Goal: Information Seeking & Learning: Learn about a topic

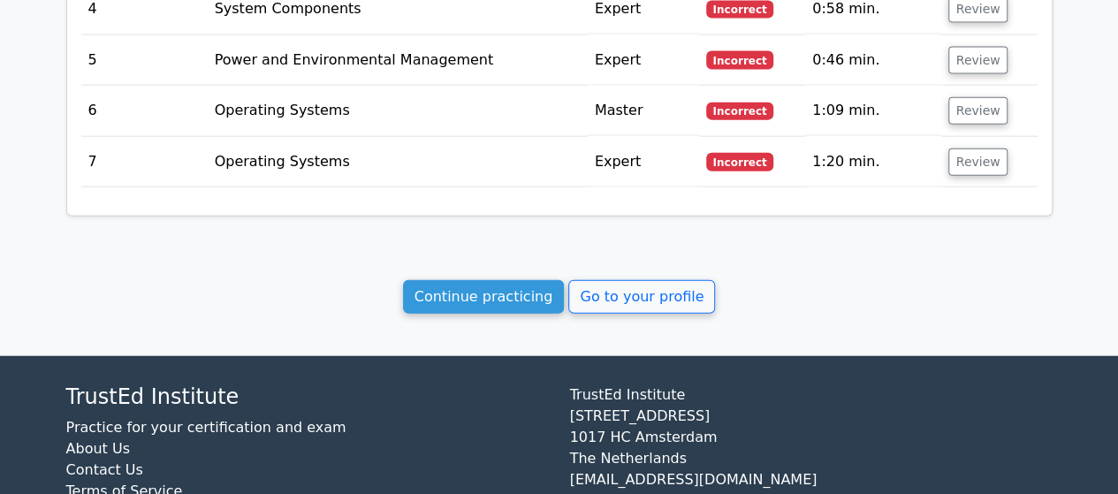
scroll to position [2058, 0]
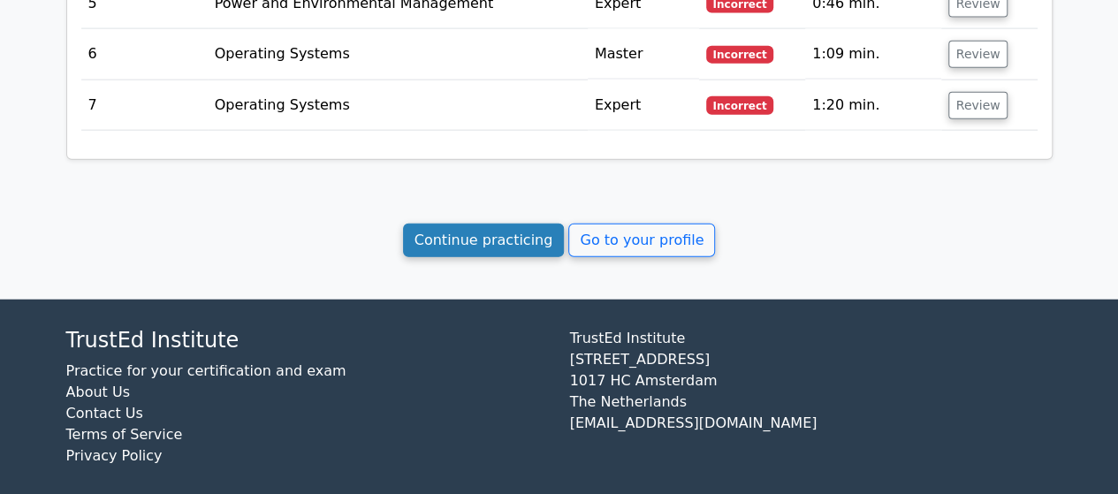
click at [520, 236] on link "Continue practicing" at bounding box center [484, 241] width 162 height 34
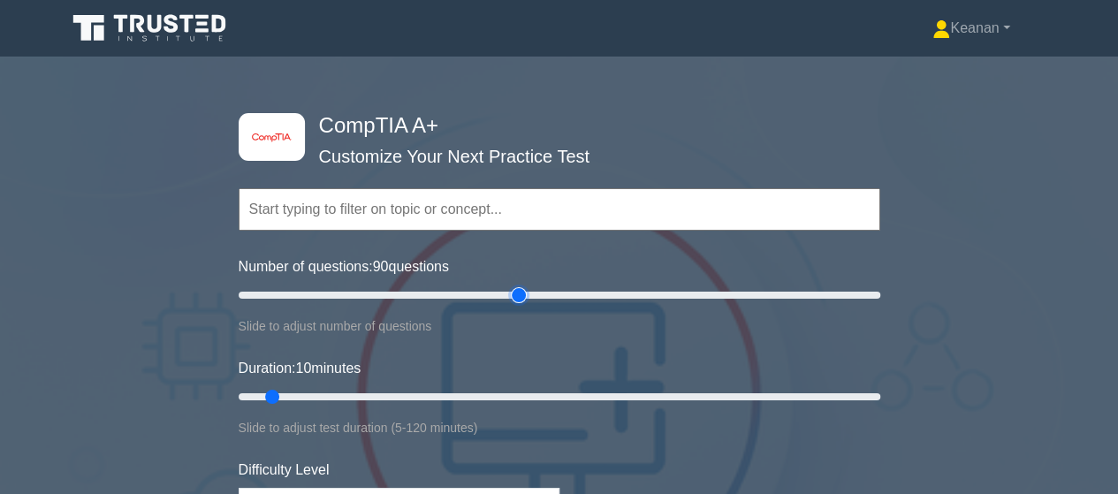
drag, startPoint x: 263, startPoint y: 295, endPoint x: 513, endPoint y: 286, distance: 249.5
type input "90"
click at [513, 286] on input "Number of questions: 90 questions" at bounding box center [560, 295] width 642 height 21
drag, startPoint x: 274, startPoint y: 393, endPoint x: 708, endPoint y: 386, distance: 434.1
type input "90"
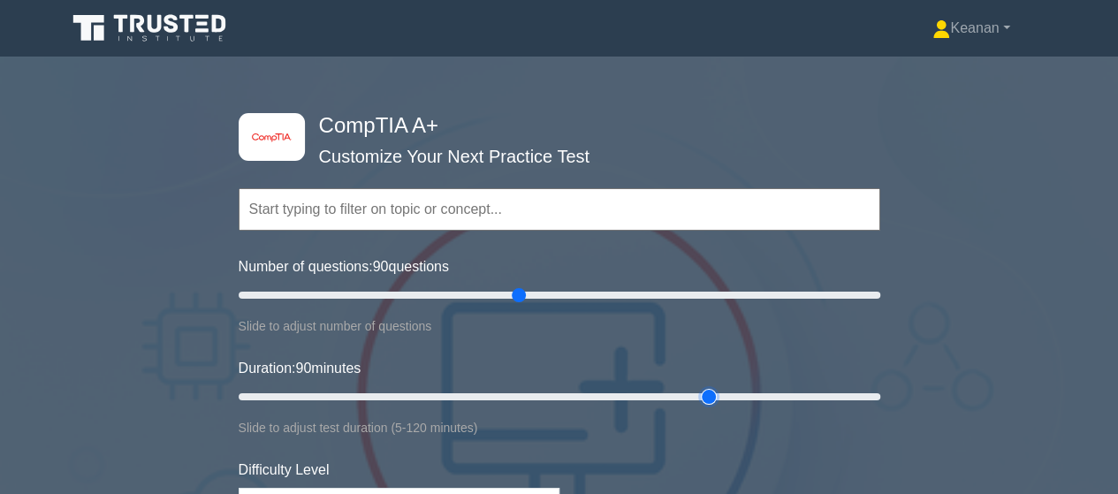
click at [708, 386] on input "Duration: 90 minutes" at bounding box center [560, 396] width 642 height 21
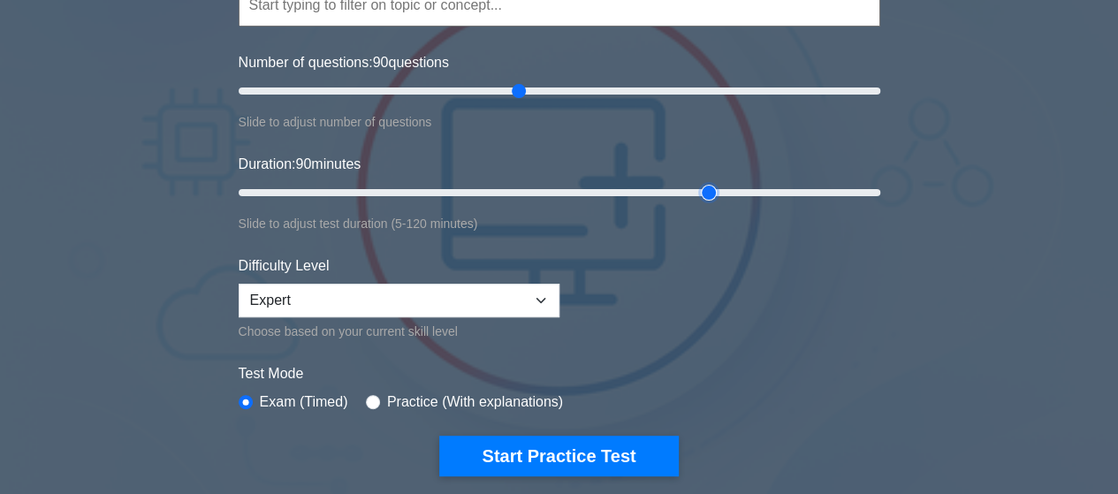
scroll to position [206, 0]
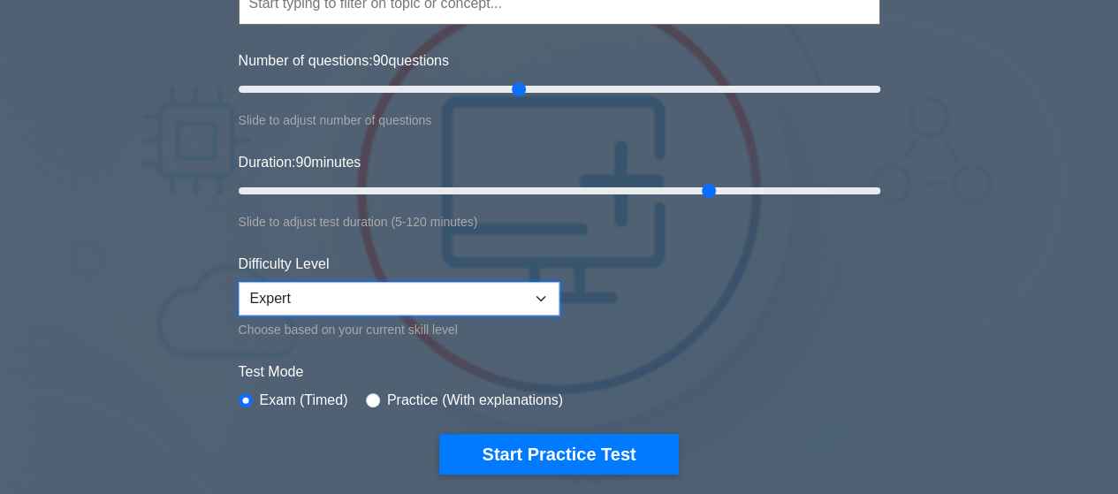
click at [541, 293] on select "Beginner Intermediate Expert" at bounding box center [399, 299] width 321 height 34
select select "intermediate"
click at [239, 282] on select "Beginner Intermediate Expert" at bounding box center [399, 299] width 321 height 34
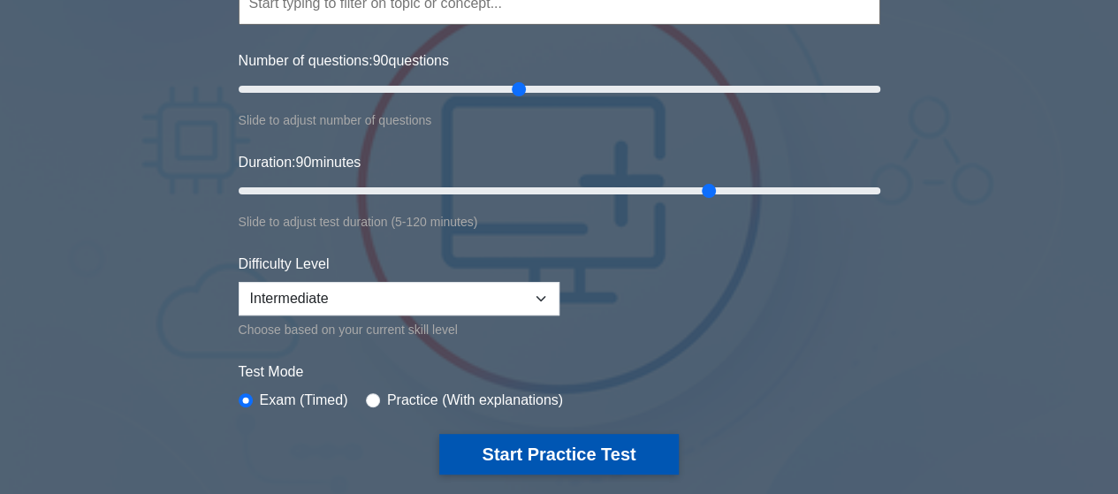
click at [624, 463] on button "Start Practice Test" at bounding box center [558, 454] width 239 height 41
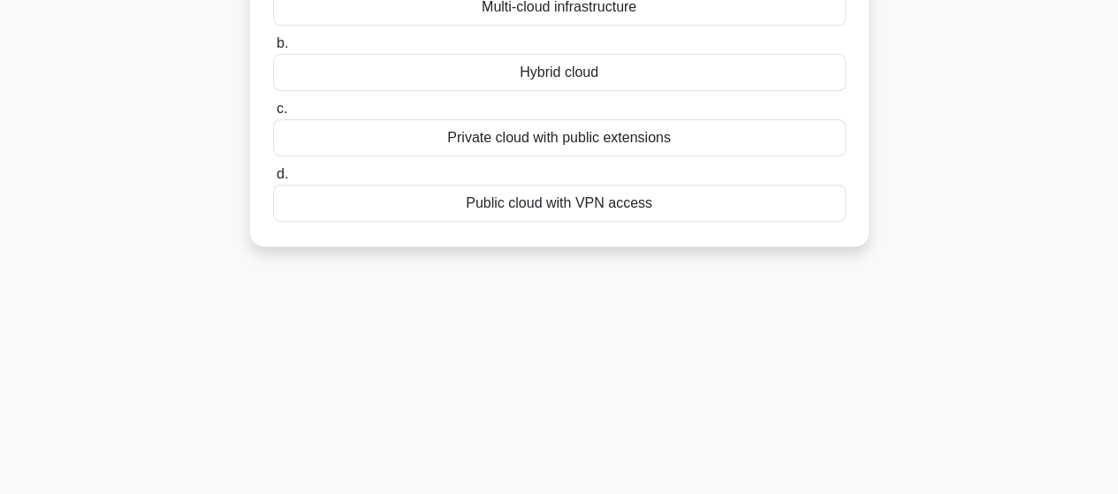
scroll to position [62, 0]
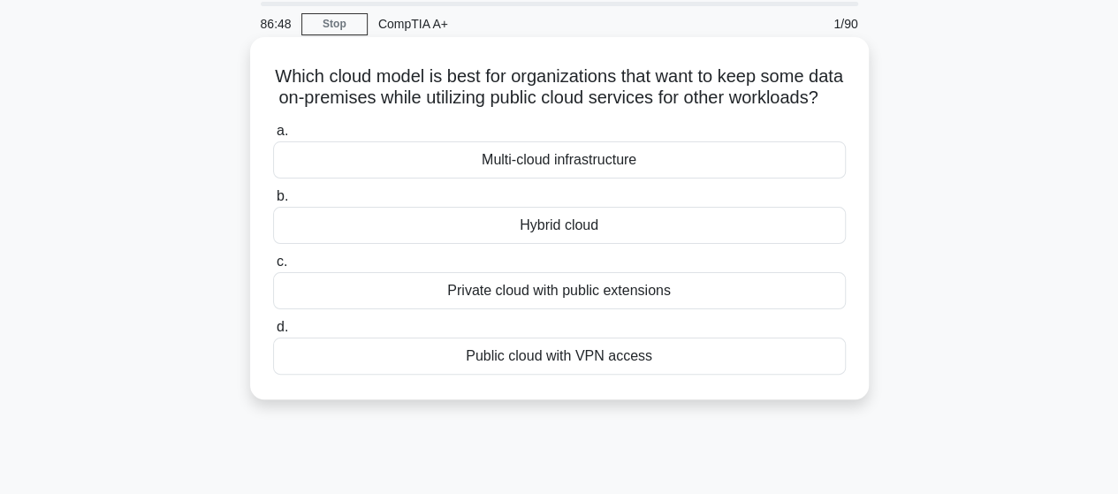
click at [602, 179] on div "Multi-cloud infrastructure" at bounding box center [559, 159] width 573 height 37
click at [273, 137] on input "a. Multi-cloud infrastructure" at bounding box center [273, 131] width 0 height 11
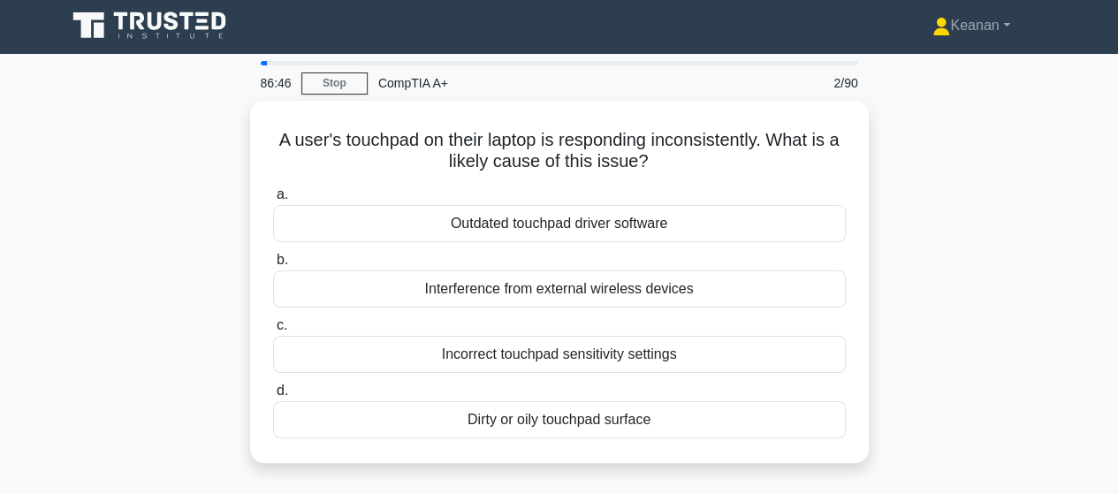
scroll to position [0, 0]
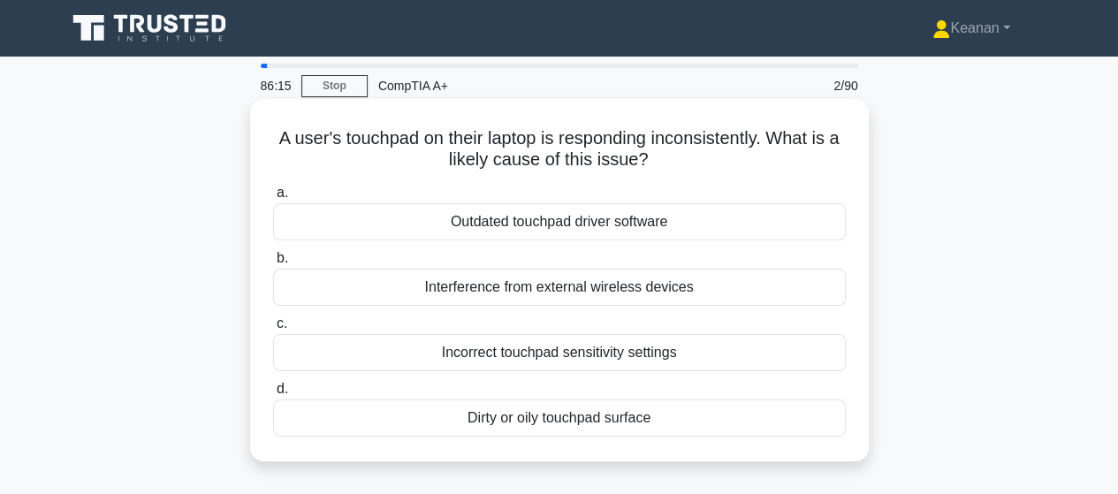
click at [622, 416] on div "Dirty or oily touchpad surface" at bounding box center [559, 418] width 573 height 37
click at [273, 395] on input "d. Dirty or oily touchpad surface" at bounding box center [273, 389] width 0 height 11
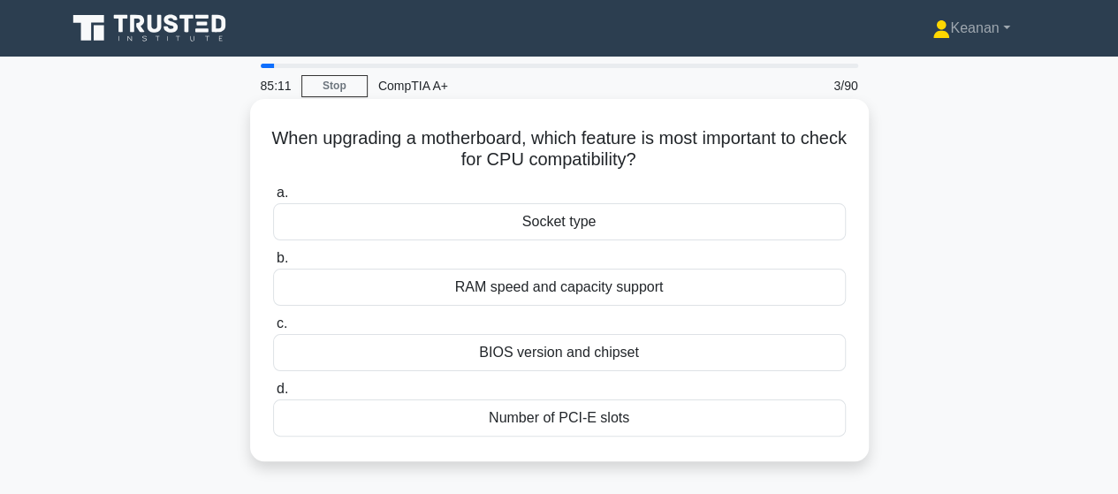
click at [570, 294] on div "RAM speed and capacity support" at bounding box center [559, 287] width 573 height 37
click at [273, 264] on input "b. RAM speed and capacity support" at bounding box center [273, 258] width 0 height 11
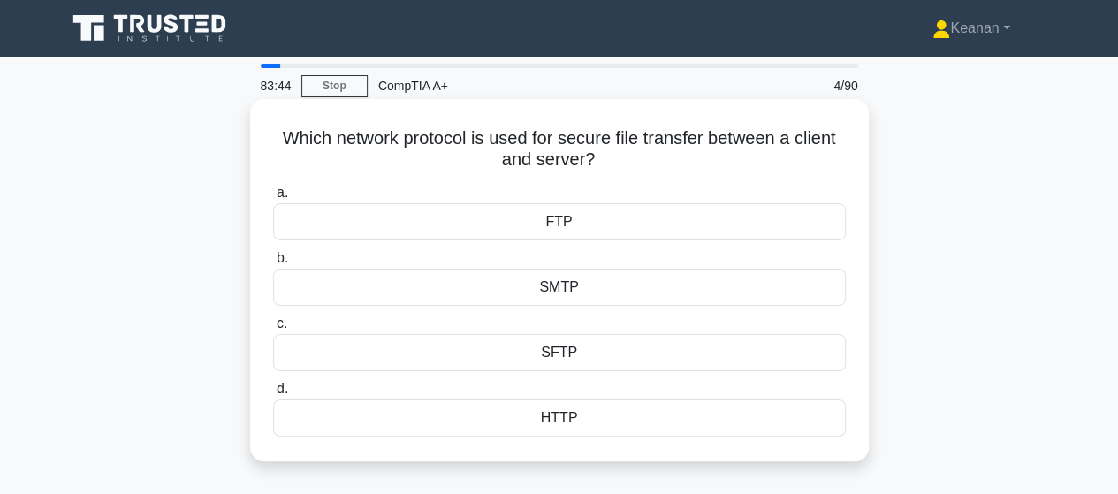
click at [574, 218] on div "FTP" at bounding box center [559, 221] width 573 height 37
click at [273, 199] on input "a. FTP" at bounding box center [273, 192] width 0 height 11
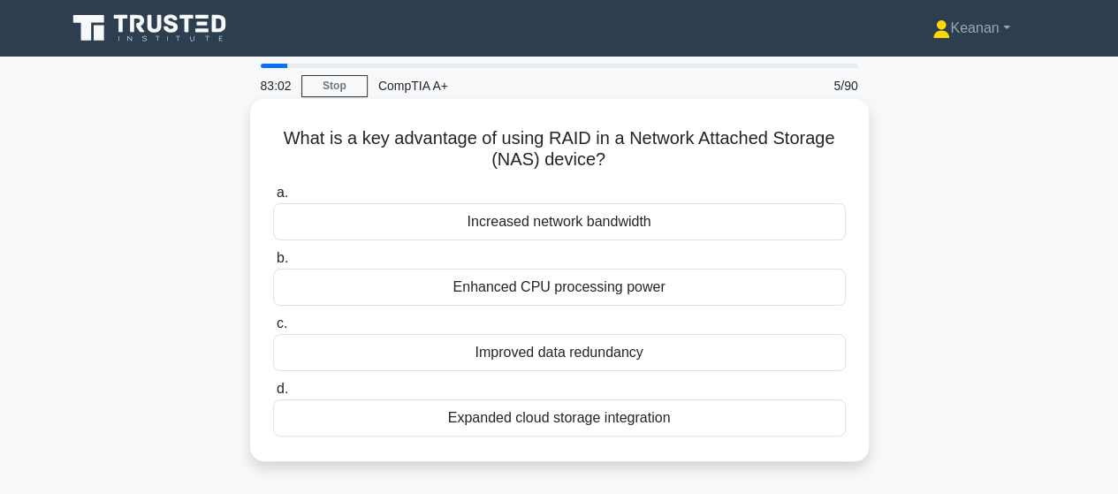
click at [580, 351] on div "Improved data redundancy" at bounding box center [559, 352] width 573 height 37
click at [273, 330] on input "c. Improved data redundancy" at bounding box center [273, 323] width 0 height 11
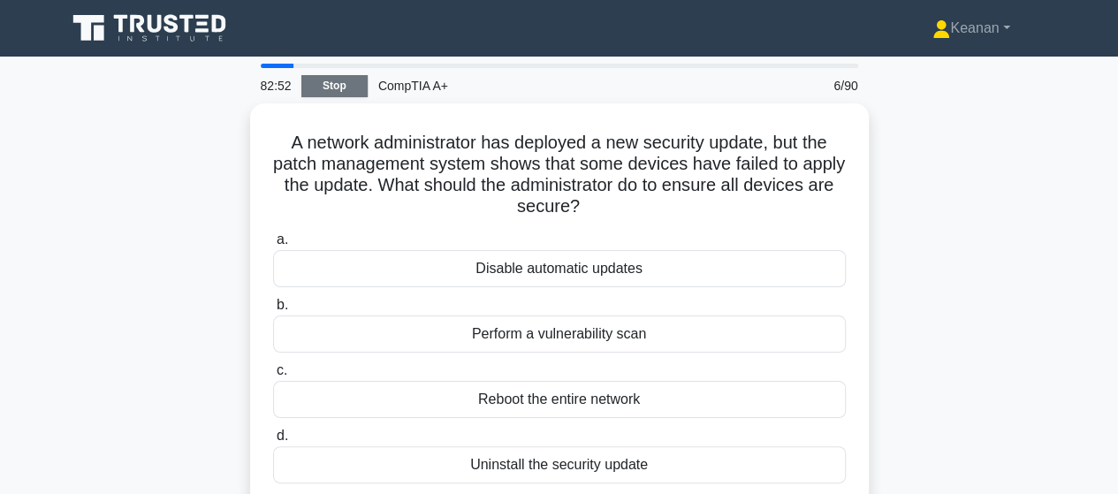
click at [349, 88] on link "Stop" at bounding box center [334, 86] width 66 height 22
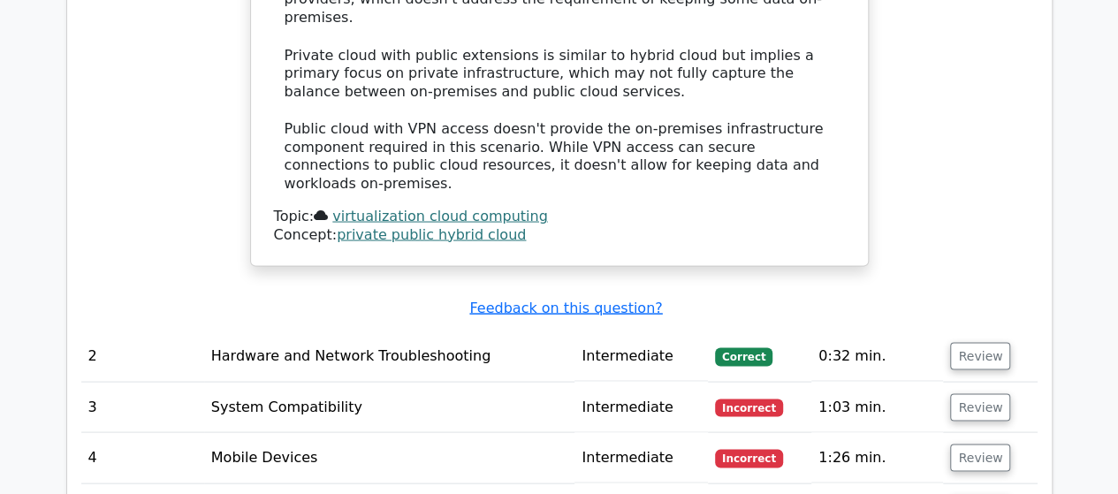
scroll to position [1657, 0]
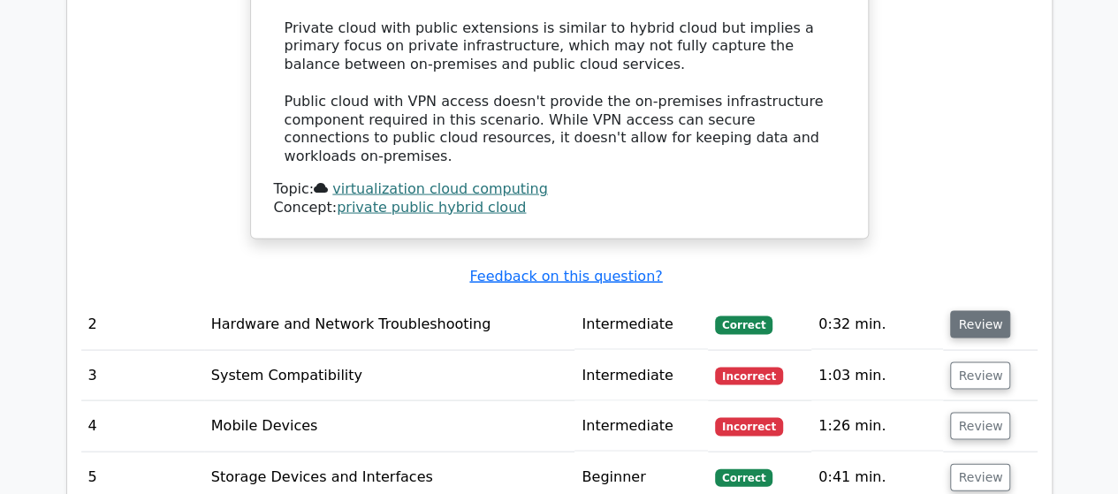
click at [971, 310] on button "Review" at bounding box center [980, 323] width 60 height 27
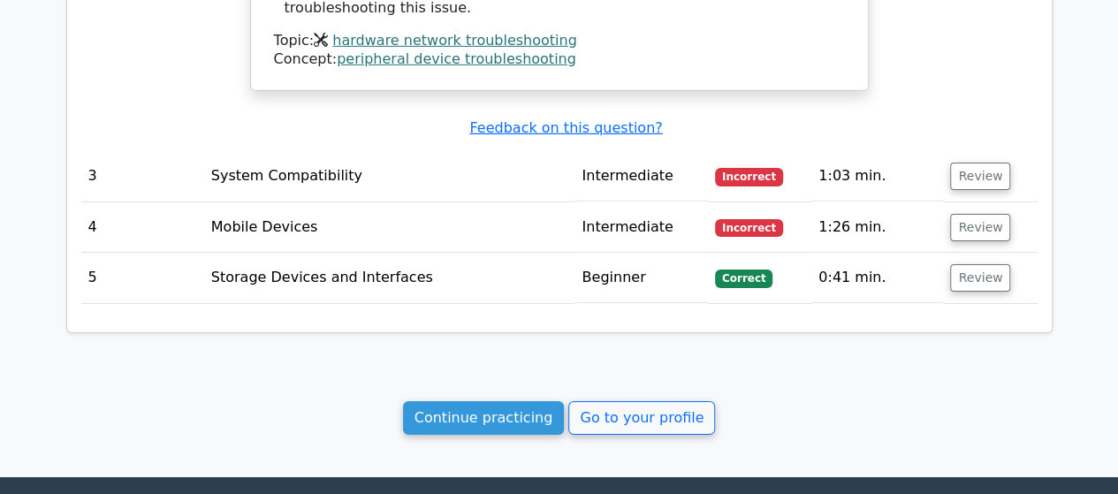
scroll to position [2748, 0]
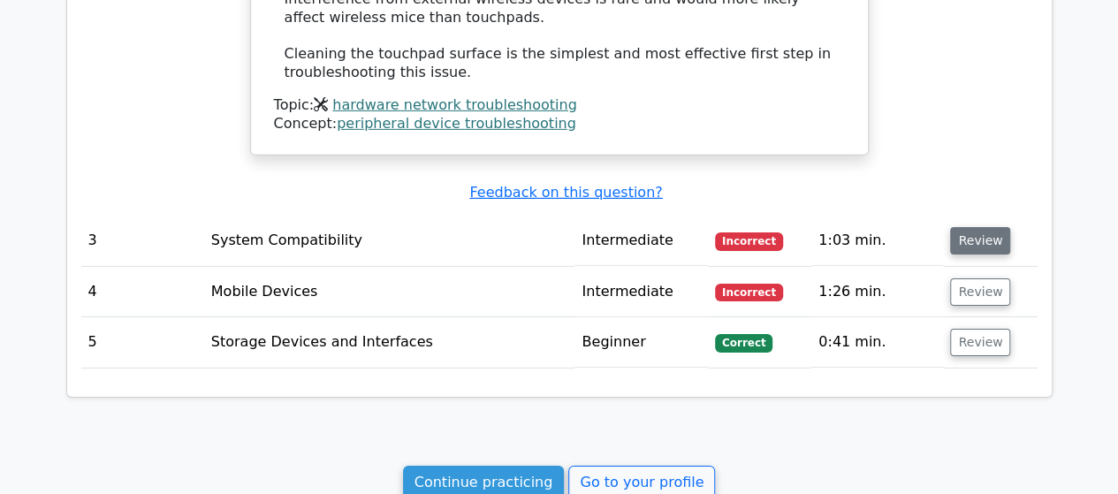
click at [987, 227] on button "Review" at bounding box center [980, 240] width 60 height 27
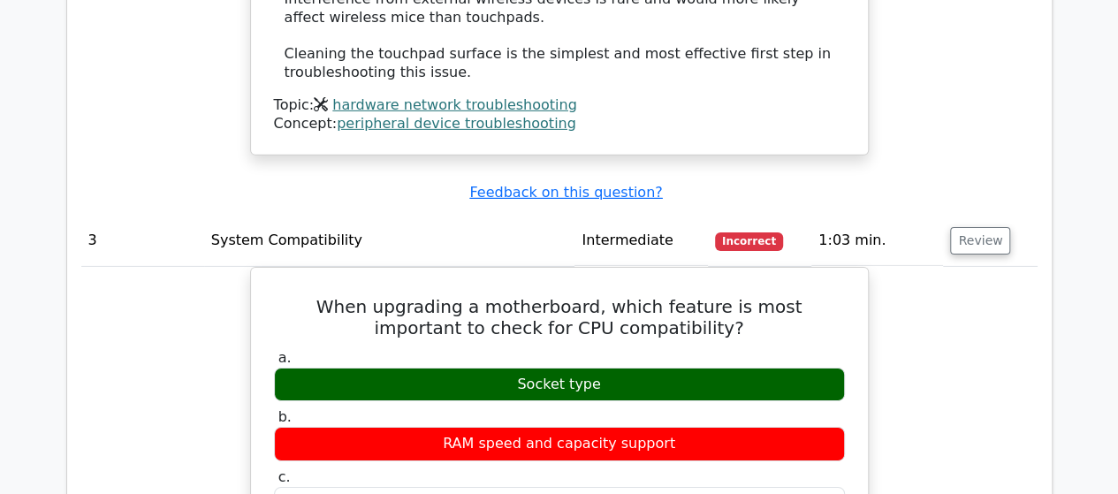
scroll to position [0, 11]
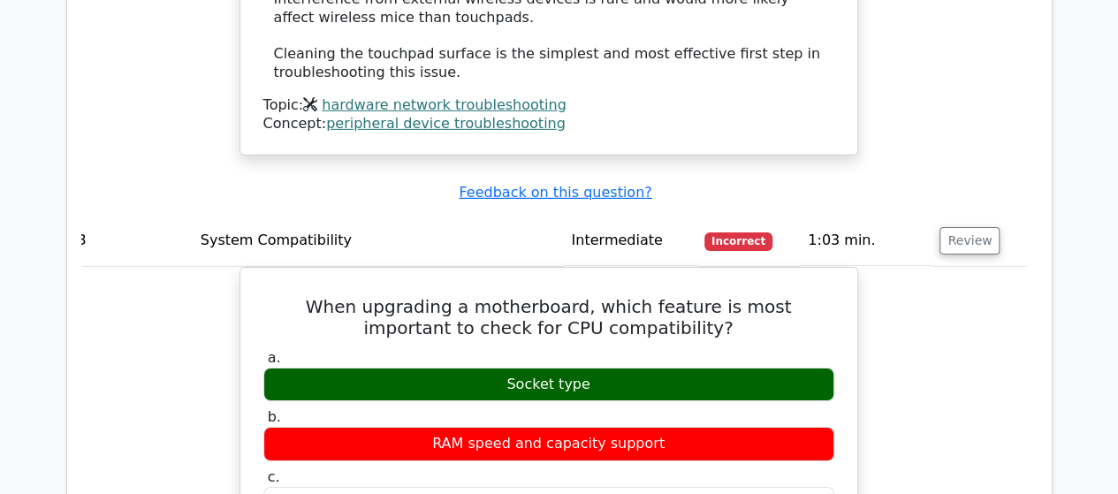
drag, startPoint x: 566, startPoint y: 283, endPoint x: 1047, endPoint y: 292, distance: 481.0
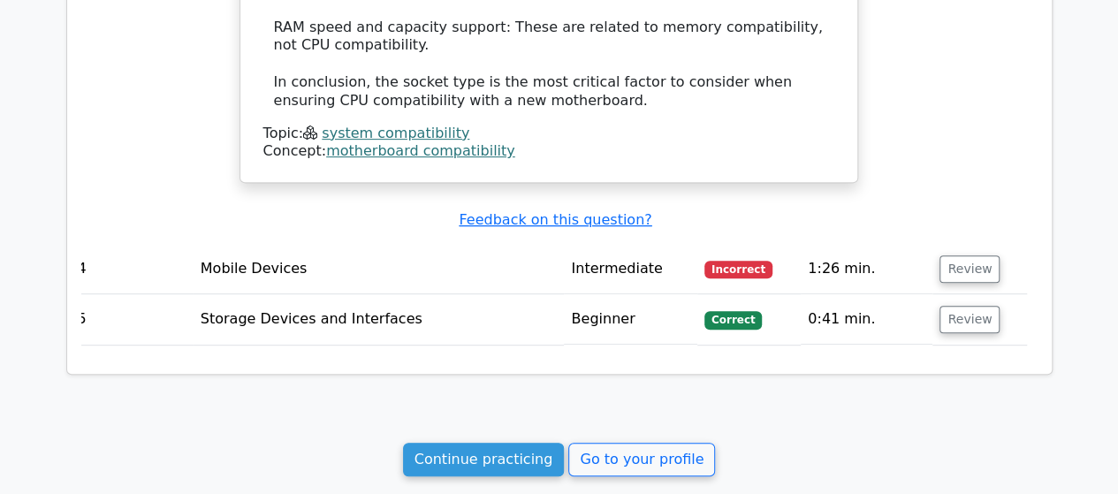
scroll to position [3677, 0]
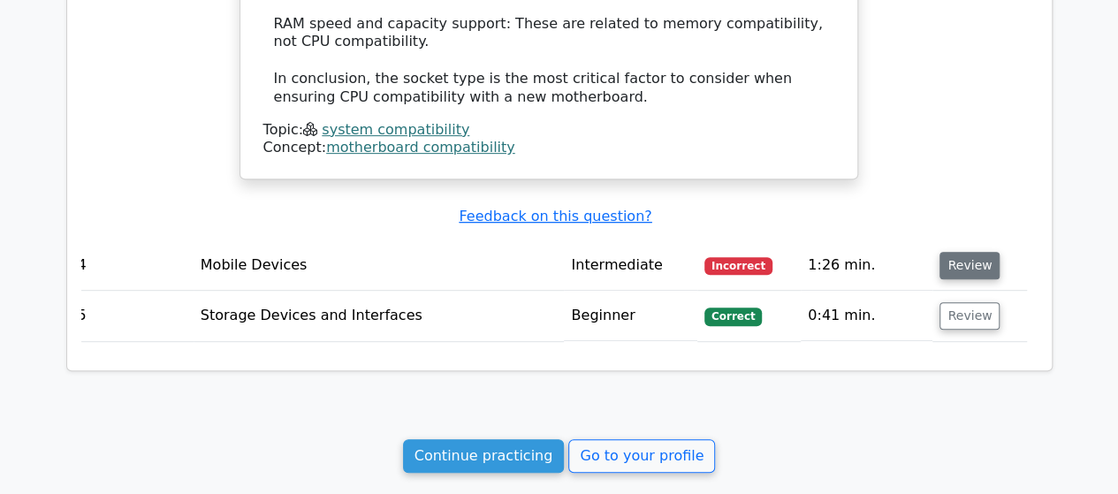
click at [979, 252] on button "Review" at bounding box center [970, 265] width 60 height 27
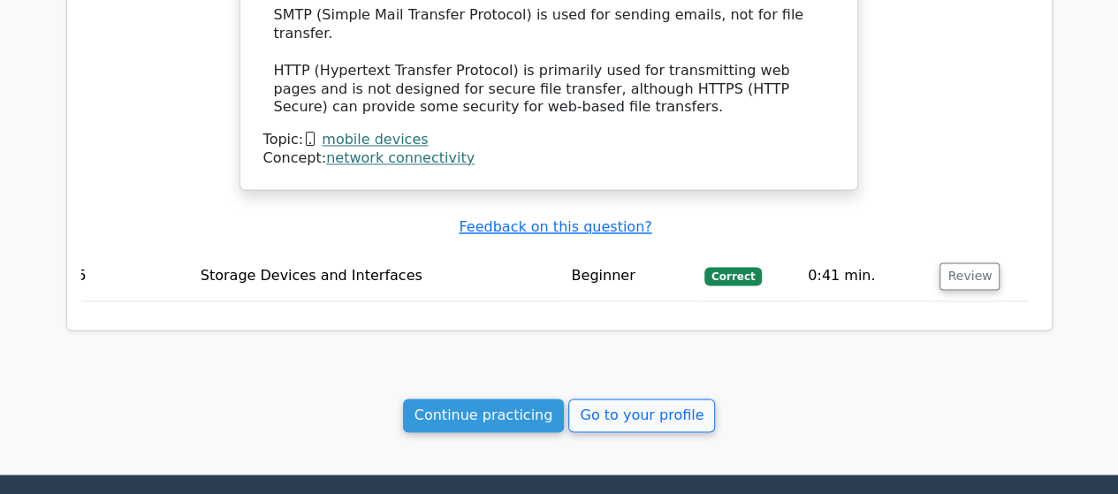
scroll to position [4553, 0]
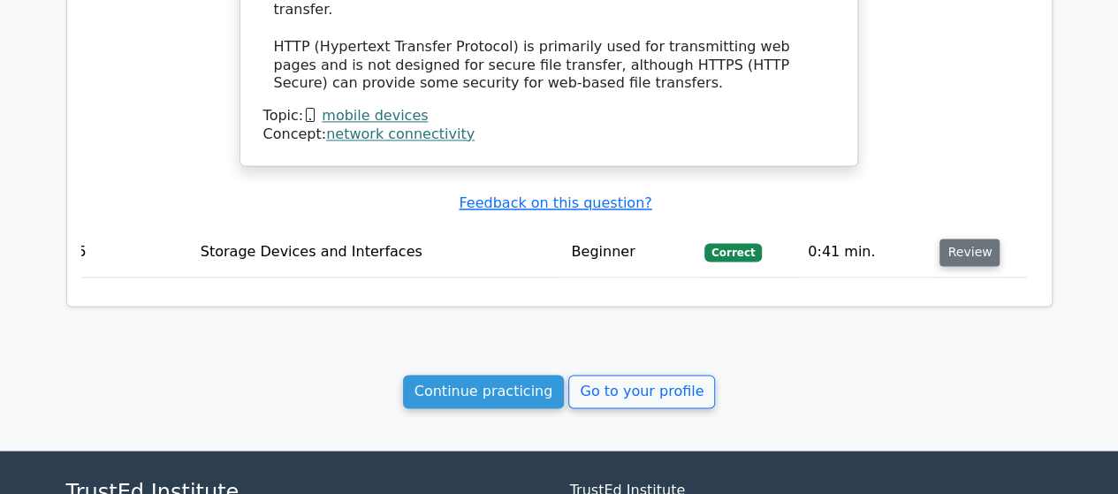
click at [964, 239] on button "Review" at bounding box center [970, 252] width 60 height 27
